Goal: Information Seeking & Learning: Learn about a topic

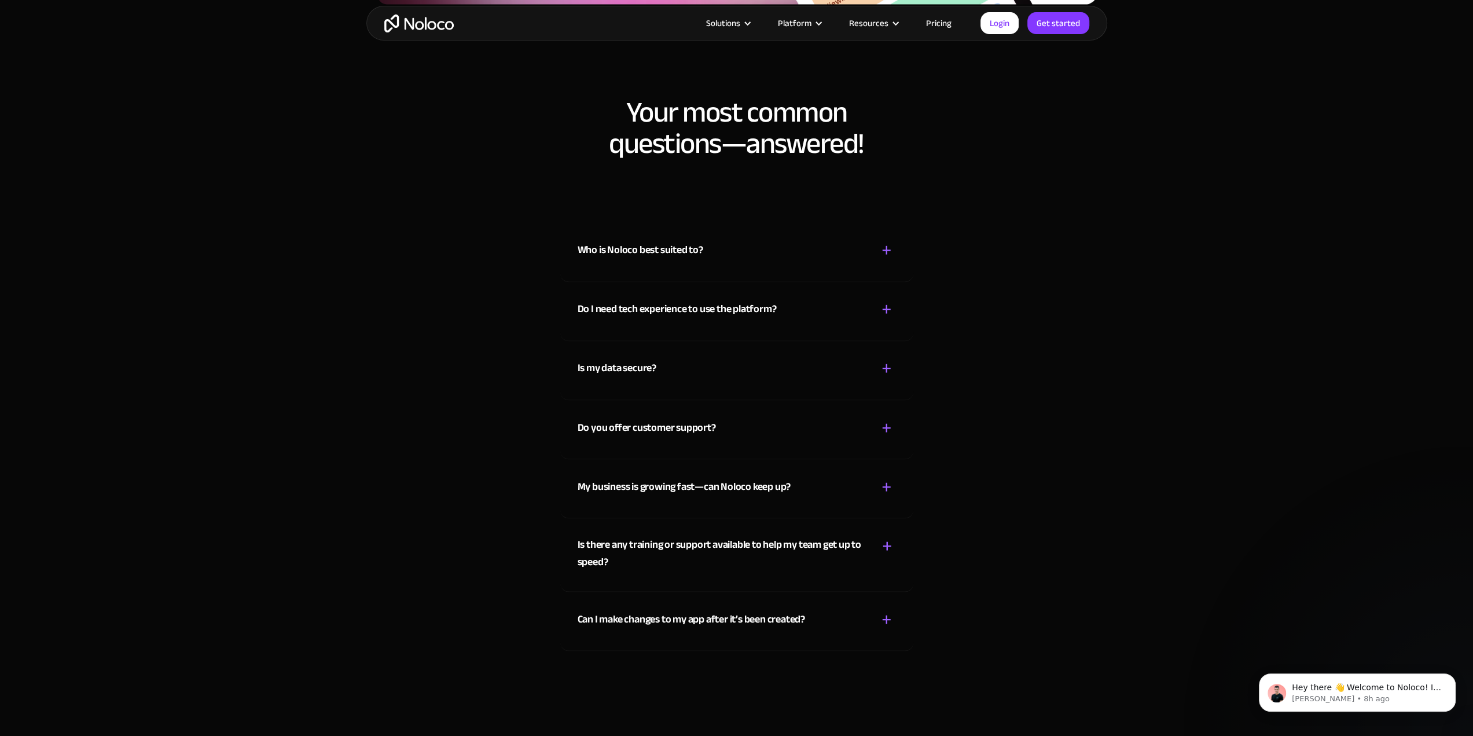
scroll to position [6251, 0]
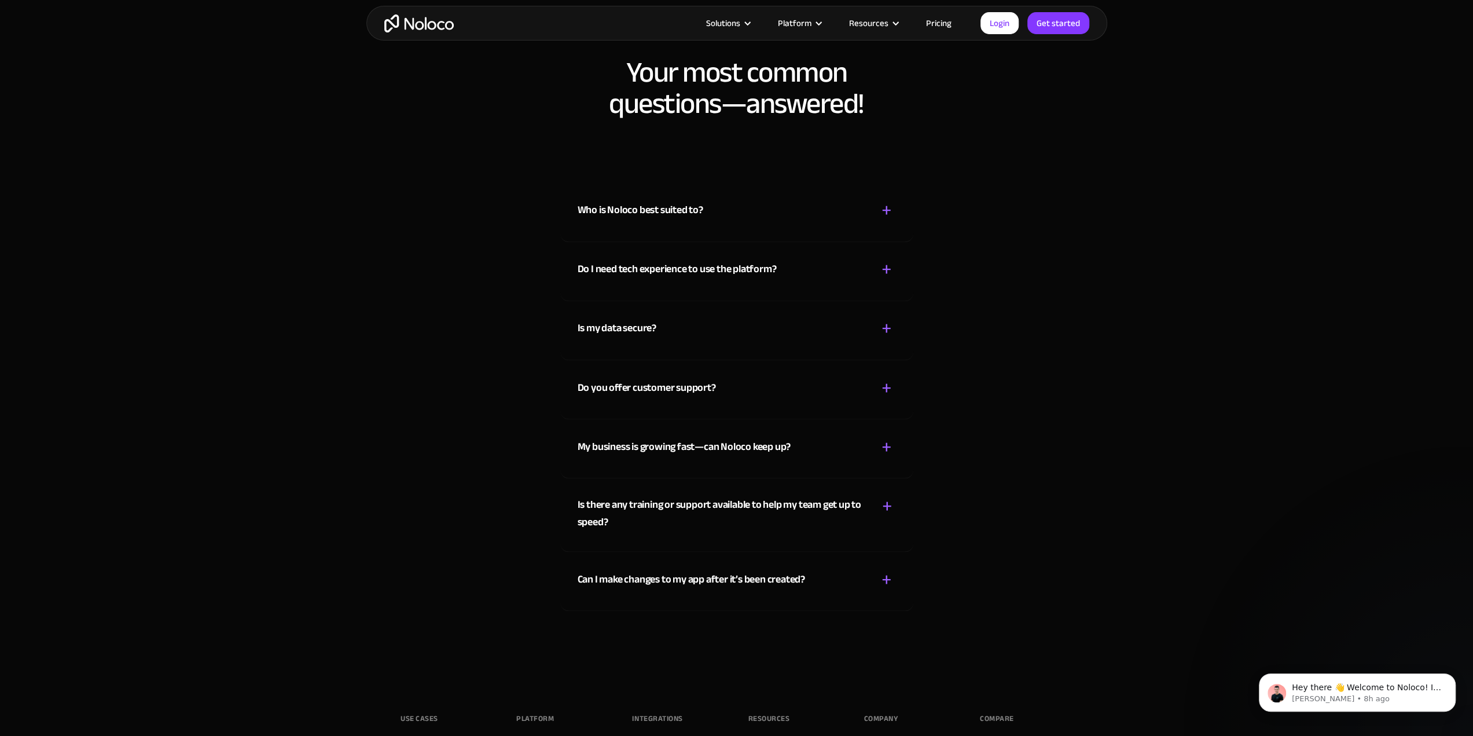
click at [885, 204] on div "+" at bounding box center [886, 210] width 10 height 20
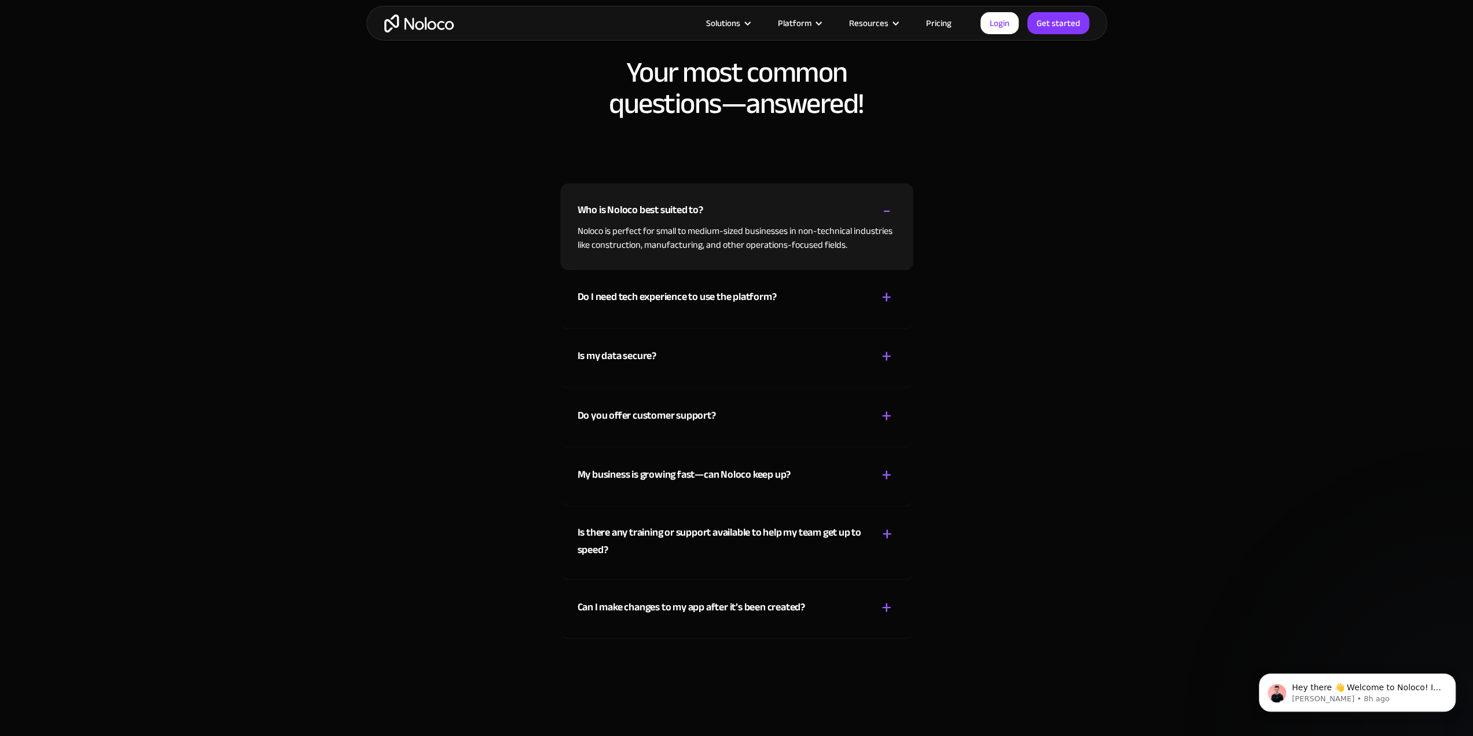
click at [885, 204] on div "-" at bounding box center [887, 210] width 8 height 20
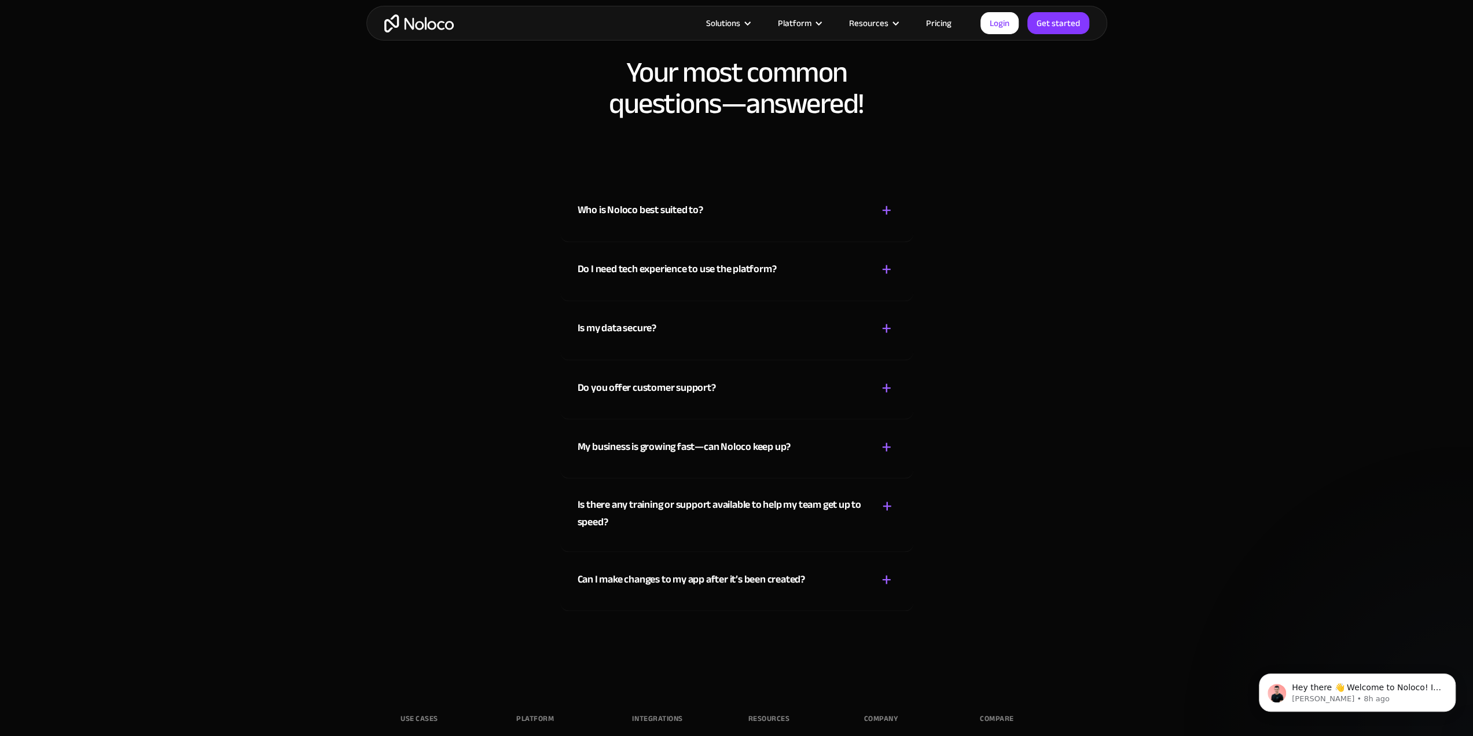
click at [939, 27] on link "Pricing" at bounding box center [939, 23] width 54 height 15
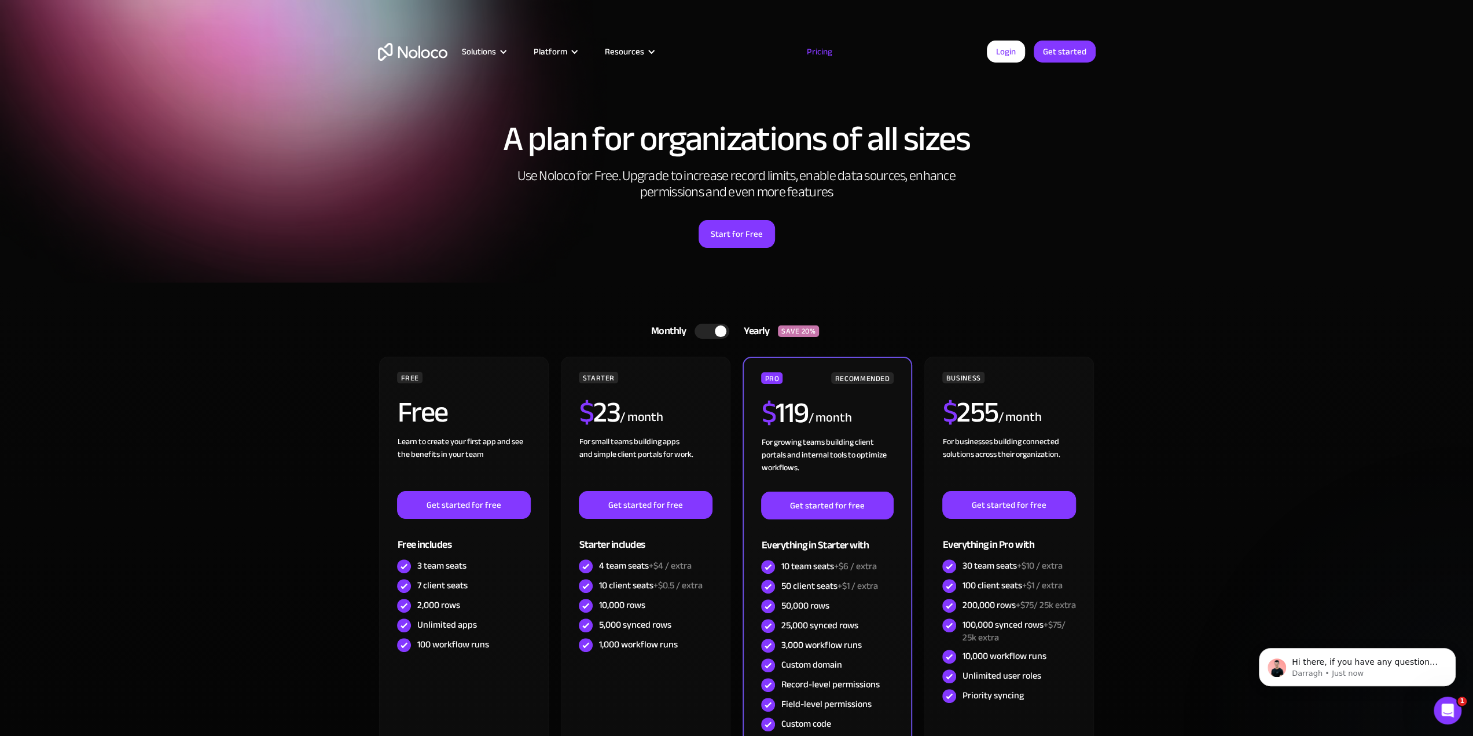
drag, startPoint x: 1240, startPoint y: 152, endPoint x: 1225, endPoint y: 156, distance: 15.4
